Goal: Task Accomplishment & Management: Use online tool/utility

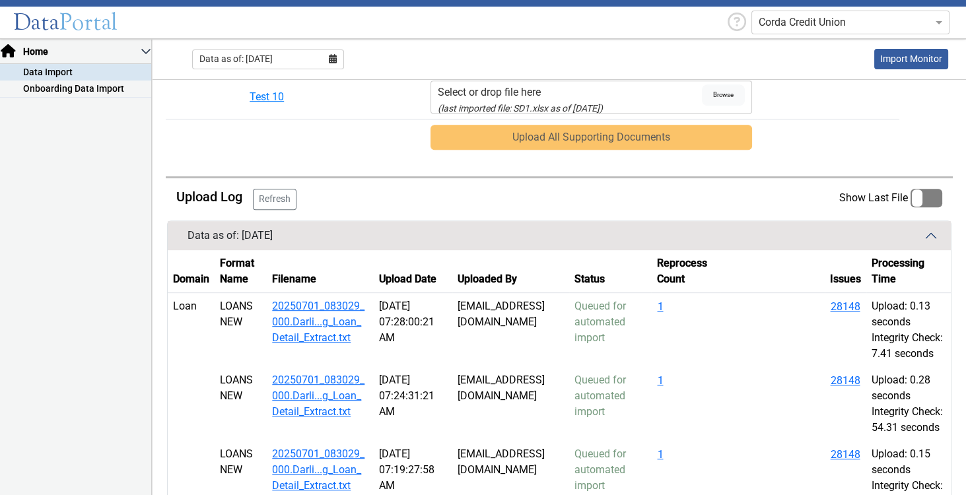
scroll to position [661, 0]
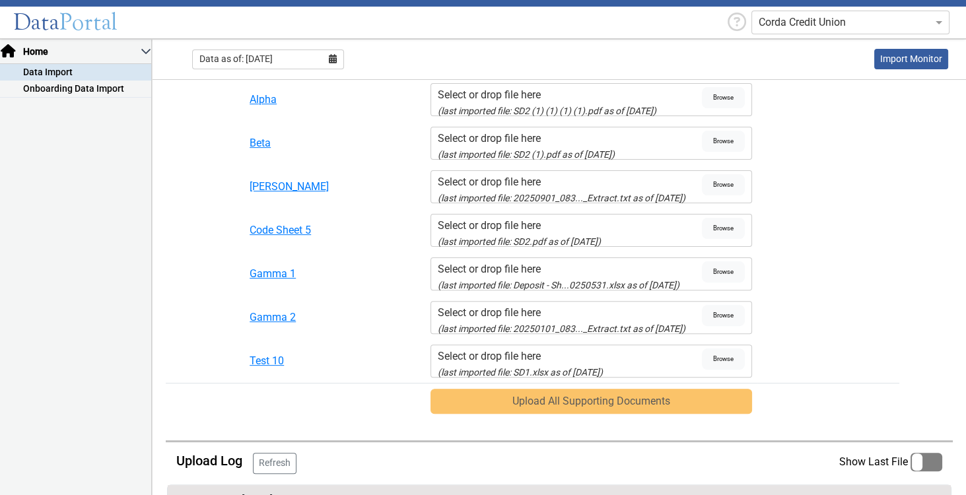
click at [335, 59] on icon at bounding box center [333, 58] width 8 height 9
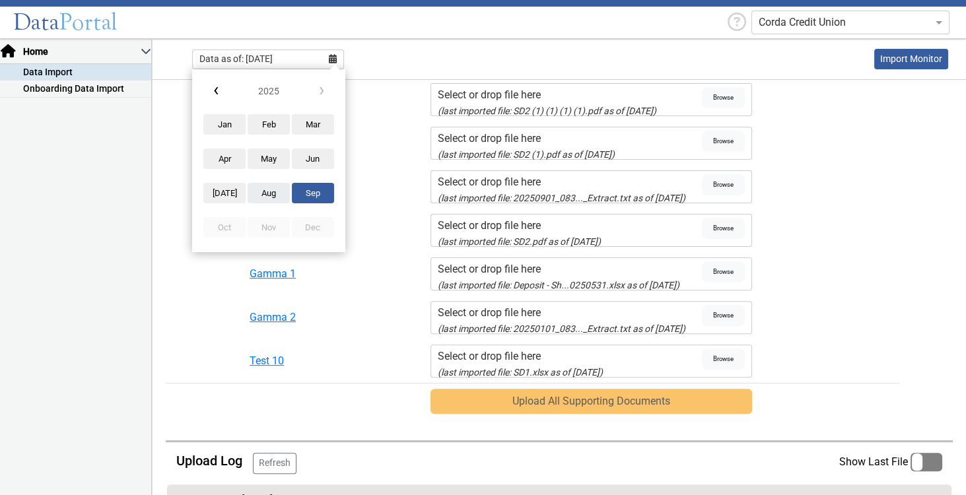
click at [269, 191] on button "Aug" at bounding box center [269, 193] width 42 height 21
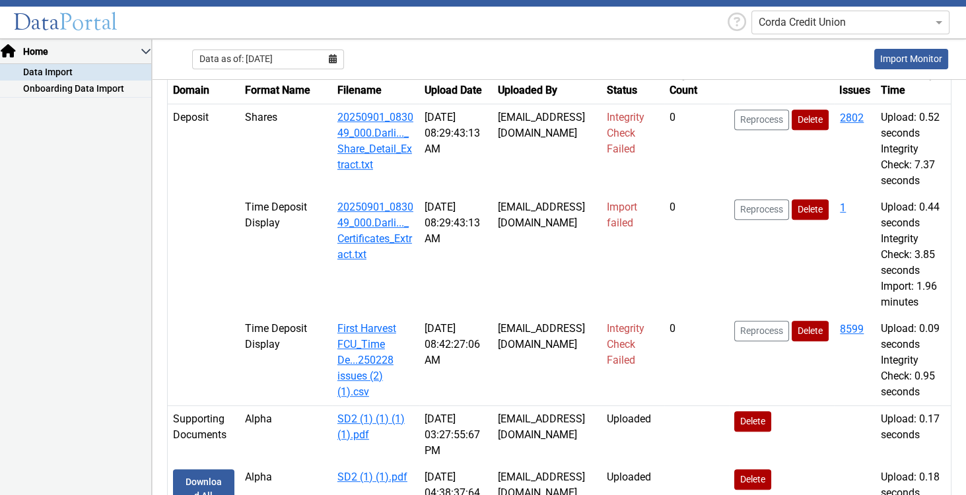
scroll to position [1152, 0]
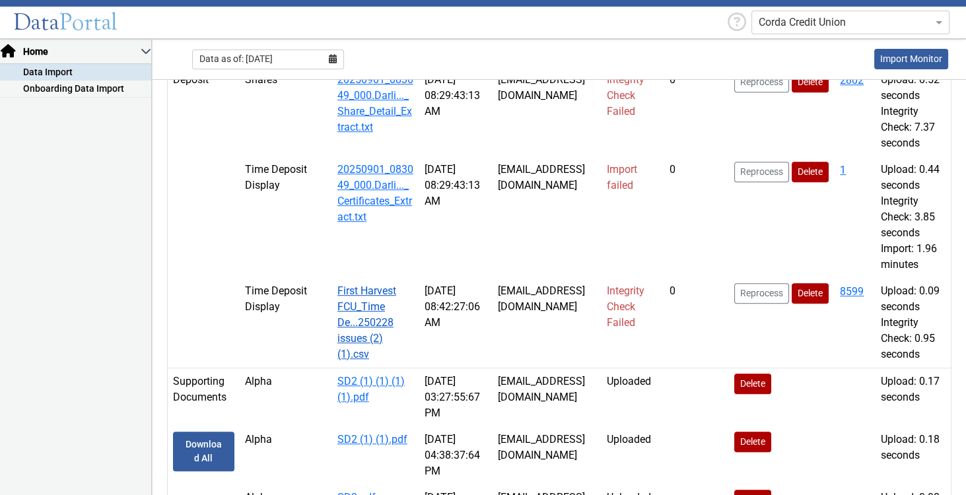
click at [337, 360] on link "First Harvest FCU_Time De...250228 issues (2) (1).csv" at bounding box center [366, 322] width 59 height 76
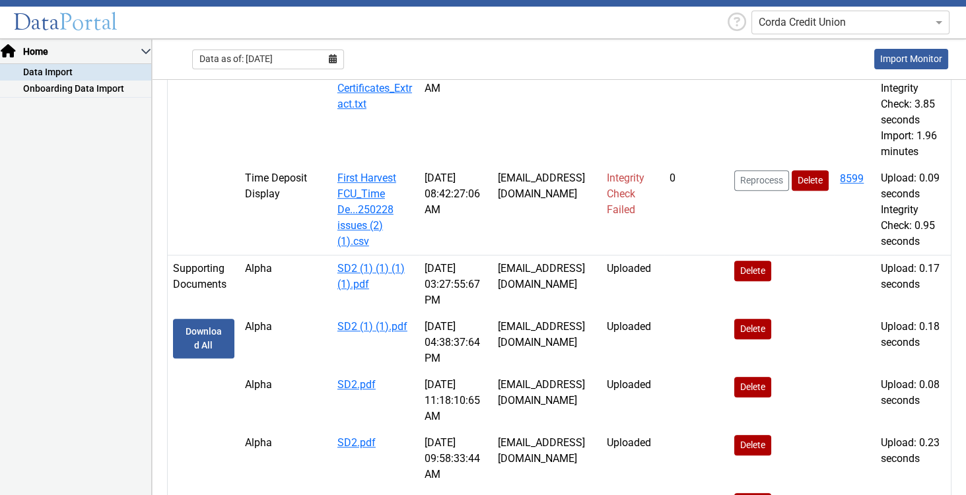
scroll to position [1114, 0]
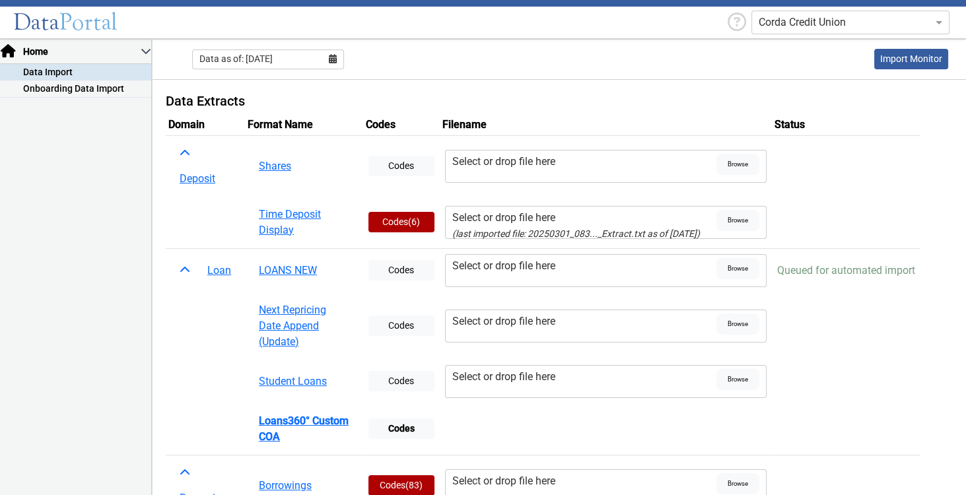
click at [337, 65] on div "Data as of: [DATE]" at bounding box center [268, 60] width 152 height 20
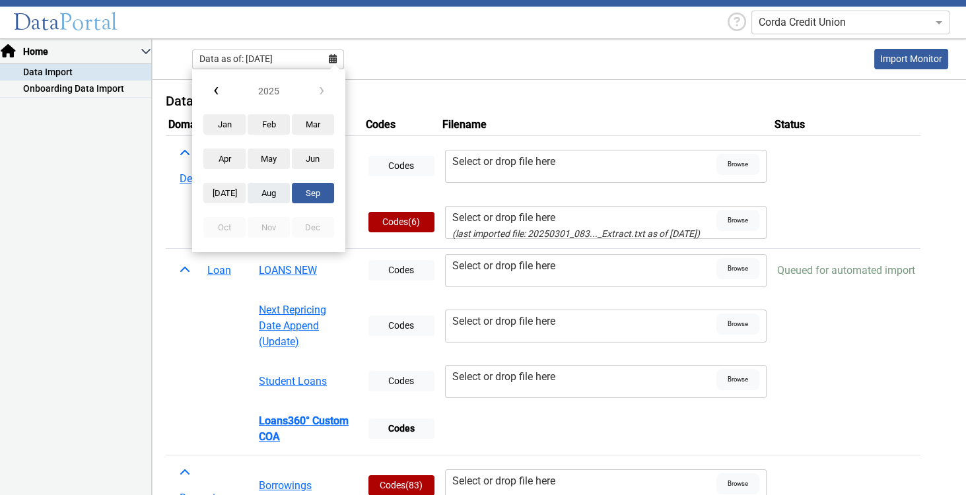
click at [279, 197] on button "Aug" at bounding box center [269, 193] width 42 height 21
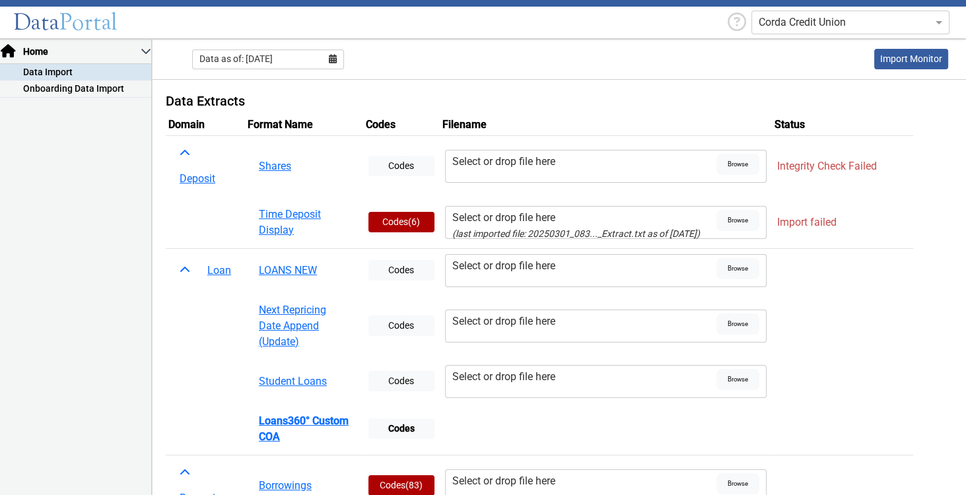
click at [551, 219] on div "Select or drop file here" at bounding box center [584, 218] width 264 height 16
click at [0, 0] on input "Select or drop file here (last imported file: 20250301_083..._Extract.txt as of…" at bounding box center [0, 0] width 0 height 0
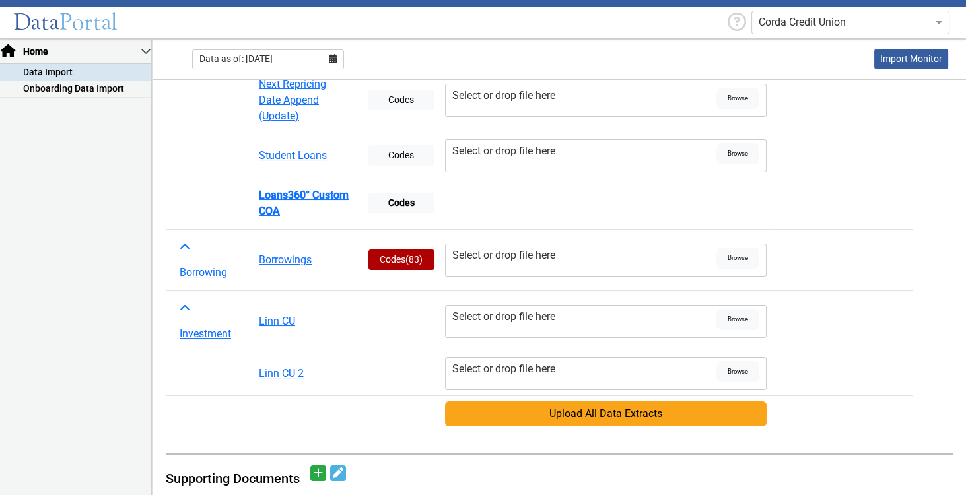
scroll to position [264, 0]
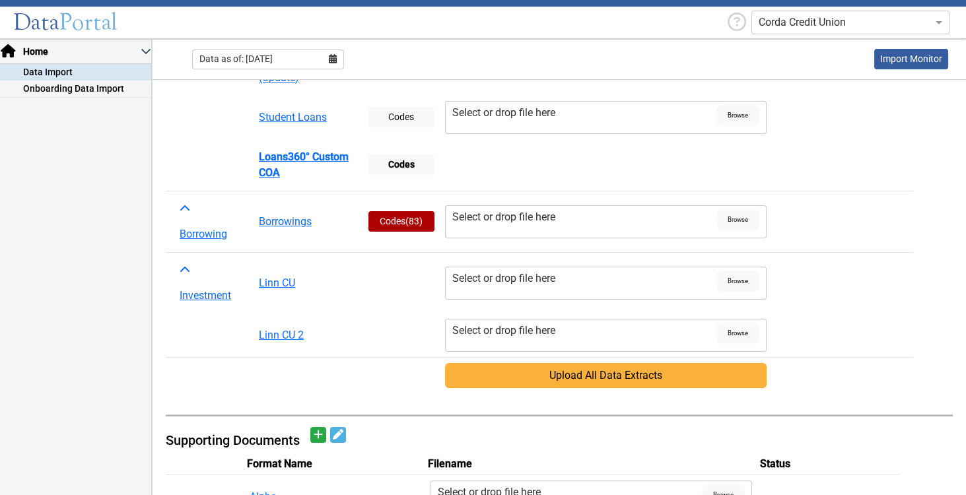
click at [568, 370] on button "Upload All Data Extracts" at bounding box center [605, 375] width 321 height 25
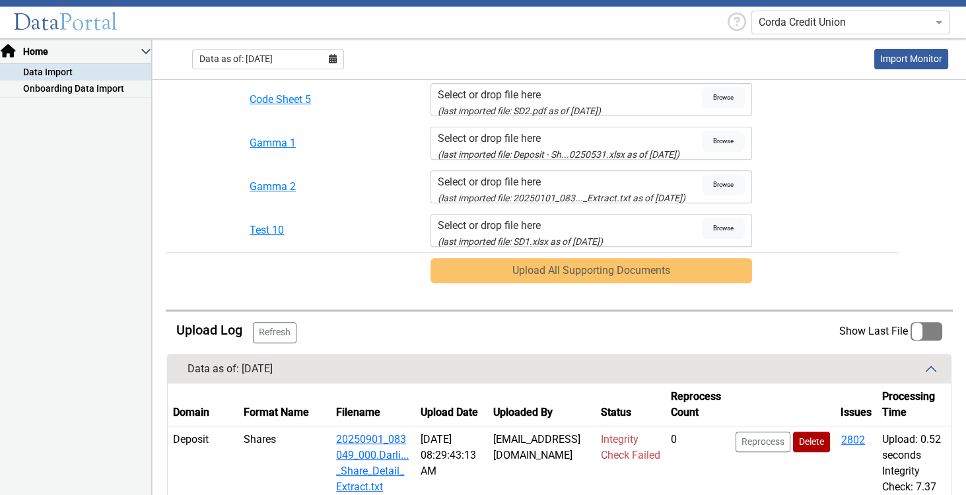
scroll to position [830, 0]
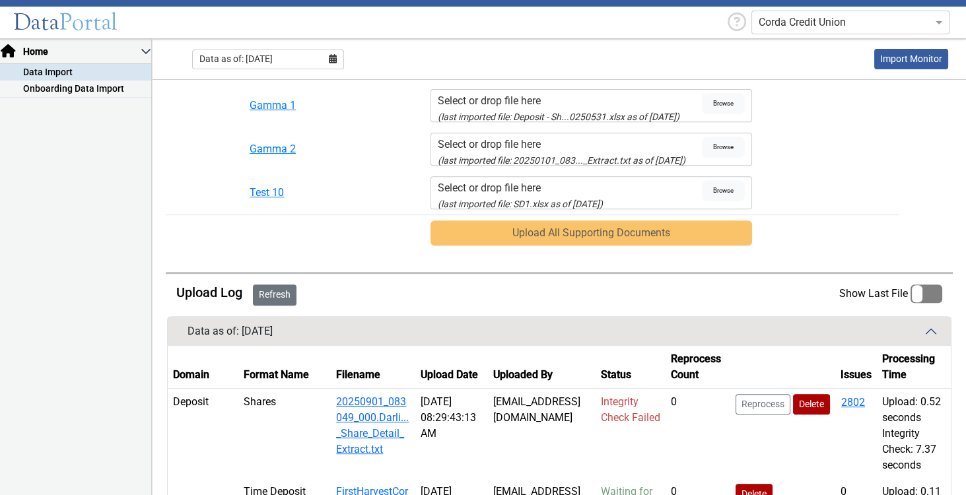
click at [268, 293] on button "Refresh" at bounding box center [275, 294] width 44 height 21
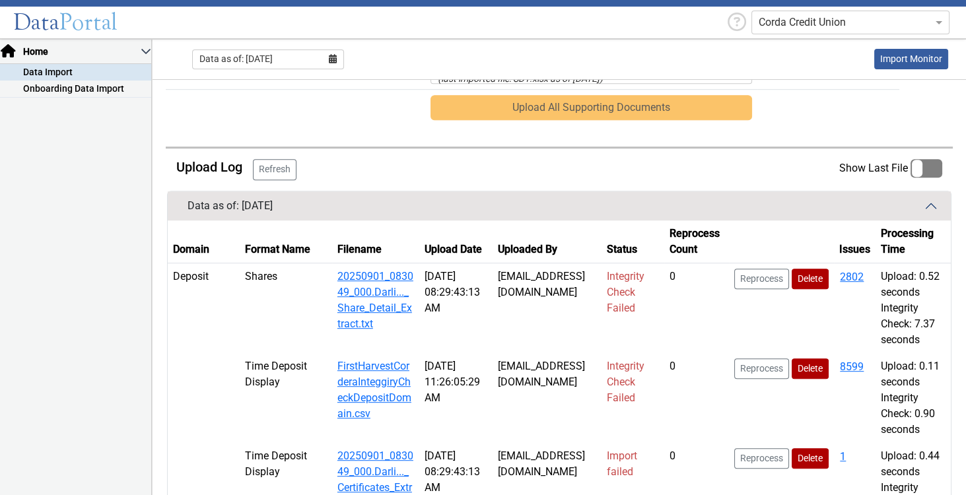
scroll to position [1030, 0]
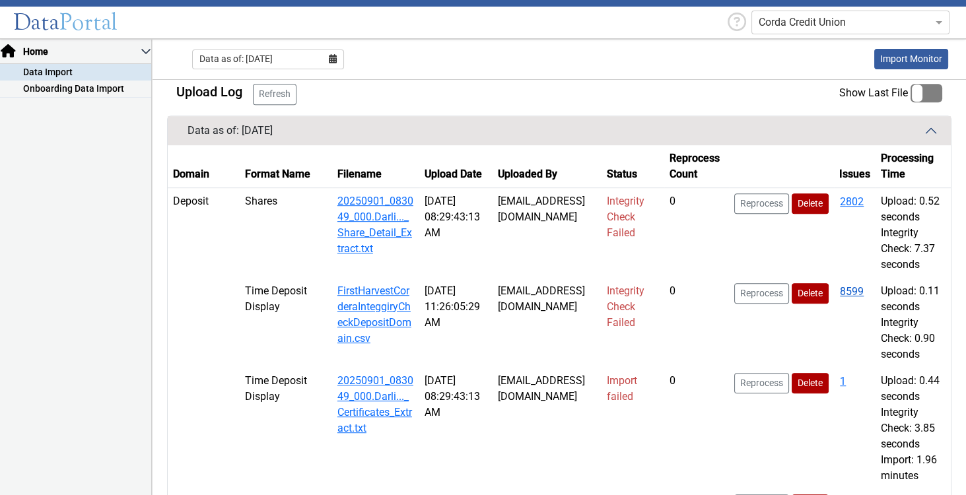
click at [858, 300] on button "8599" at bounding box center [851, 291] width 25 height 17
